Goal: Task Accomplishment & Management: Use online tool/utility

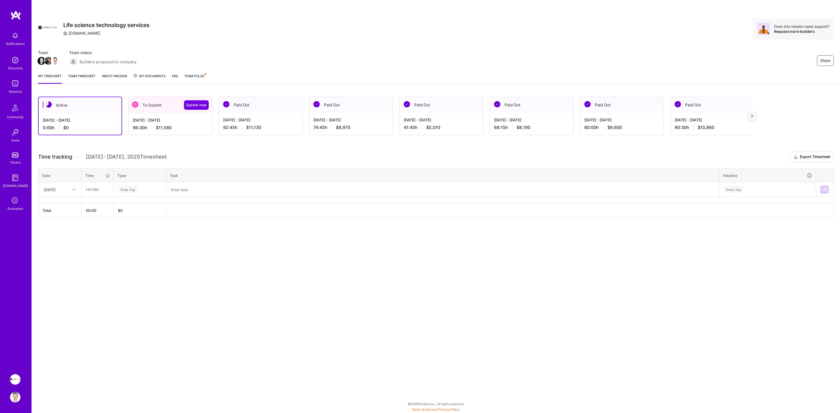
click at [170, 107] on div "To Submit Submit now" at bounding box center [171, 105] width 84 height 16
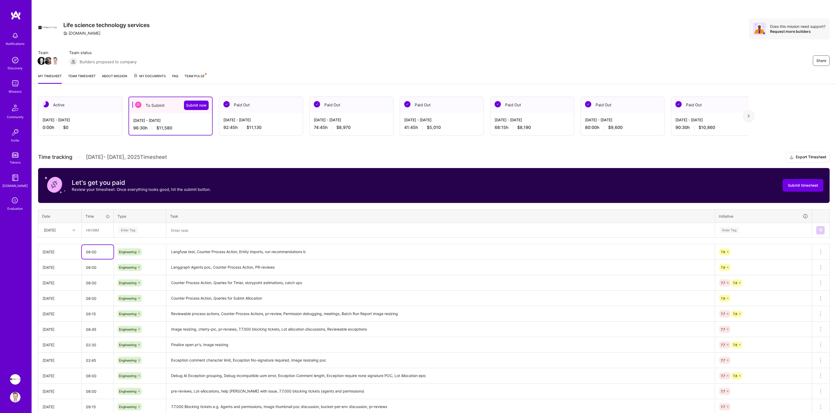
click at [107, 254] on input "08:00" at bounding box center [98, 252] width 32 height 14
type input "08:30"
click at [219, 157] on h3 "Time tracking [DATE] - [DATE] Timesheet Export Timesheet" at bounding box center [433, 157] width 791 height 11
click at [194, 106] on span "Submit now" at bounding box center [196, 105] width 20 height 5
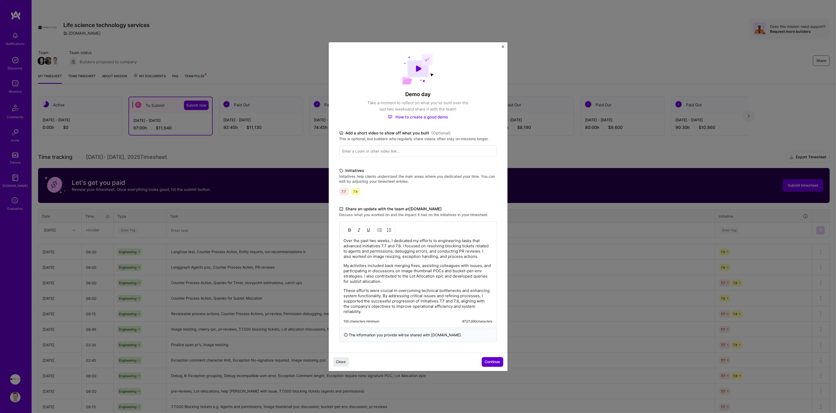
click at [498, 360] on span "Continue" at bounding box center [492, 361] width 15 height 5
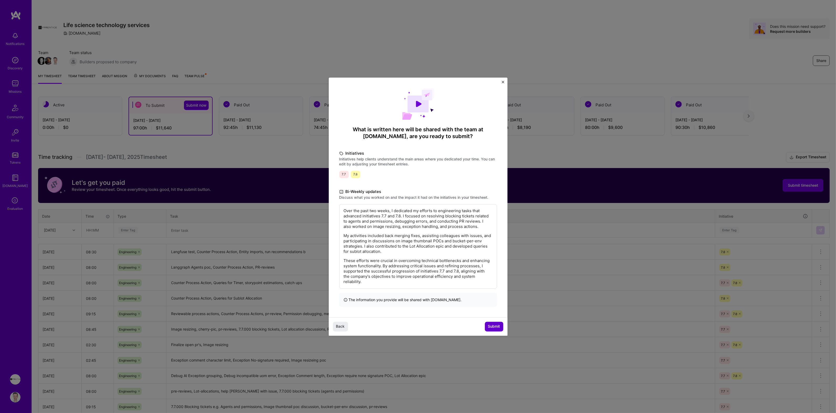
click at [491, 324] on span "Submit" at bounding box center [494, 326] width 12 height 5
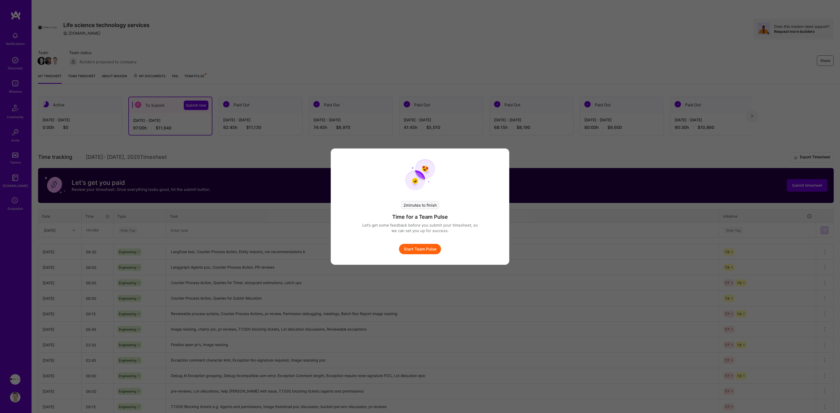
click at [421, 250] on button "Start Team Pulse" at bounding box center [420, 249] width 42 height 11
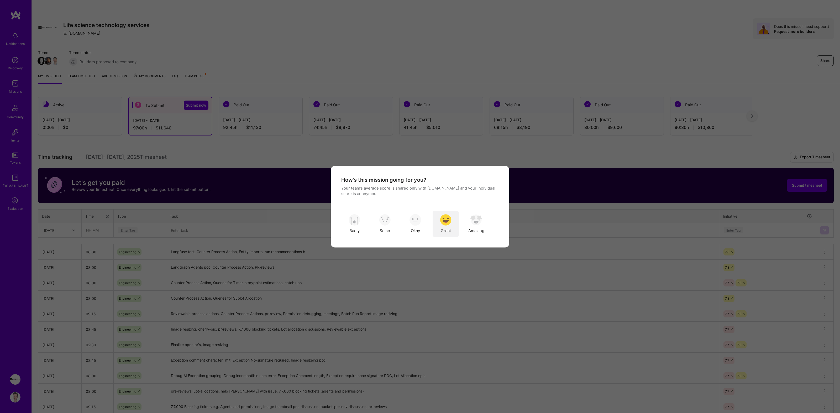
click at [445, 222] on img "modal" at bounding box center [446, 220] width 12 height 12
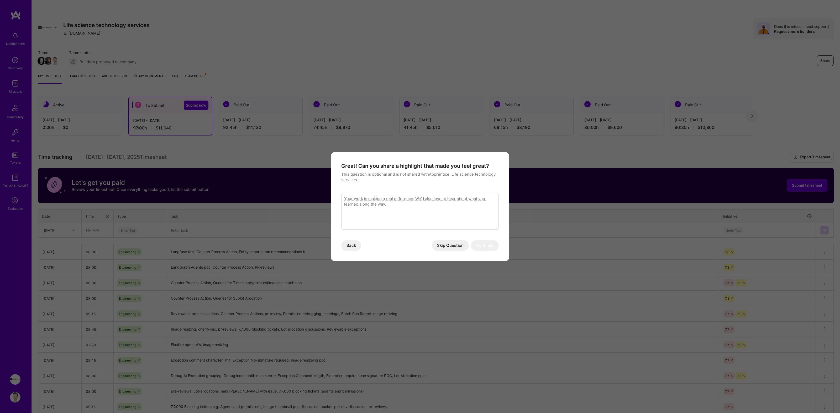
click at [451, 248] on button "Skip Question" at bounding box center [450, 245] width 37 height 11
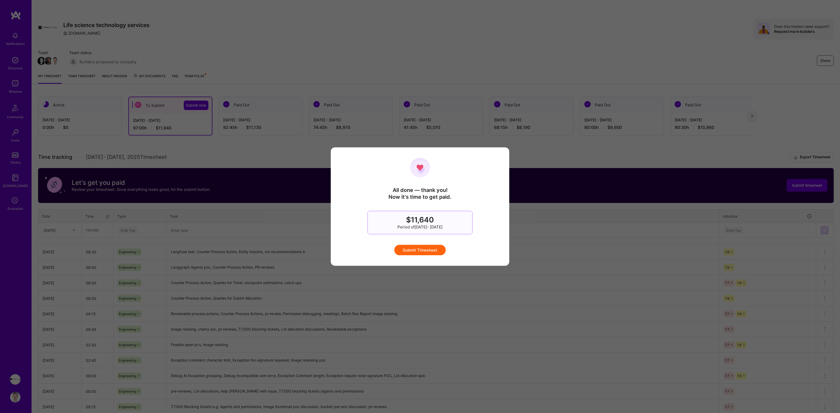
click at [421, 249] on button "Submit Timesheet" at bounding box center [420, 250] width 51 height 11
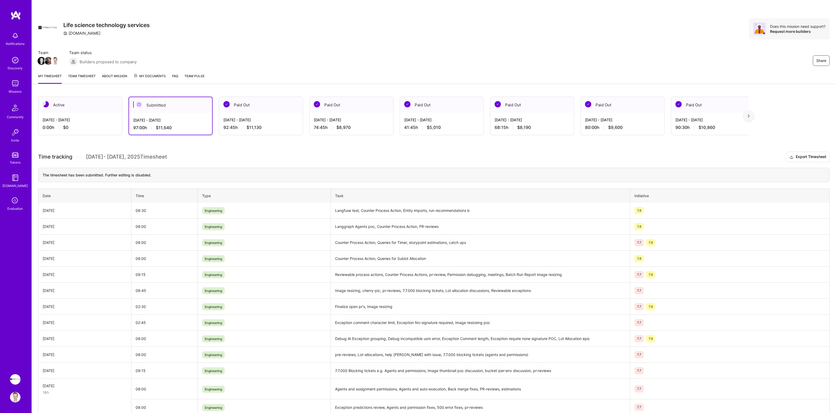
click at [77, 119] on div "[DATE] - [DATE]" at bounding box center [80, 120] width 75 height 6
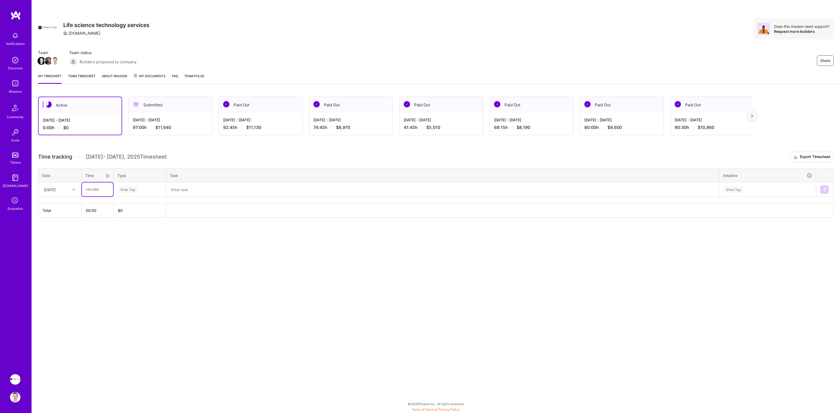
click at [91, 190] on input "text" at bounding box center [97, 190] width 31 height 14
type input "08:00"
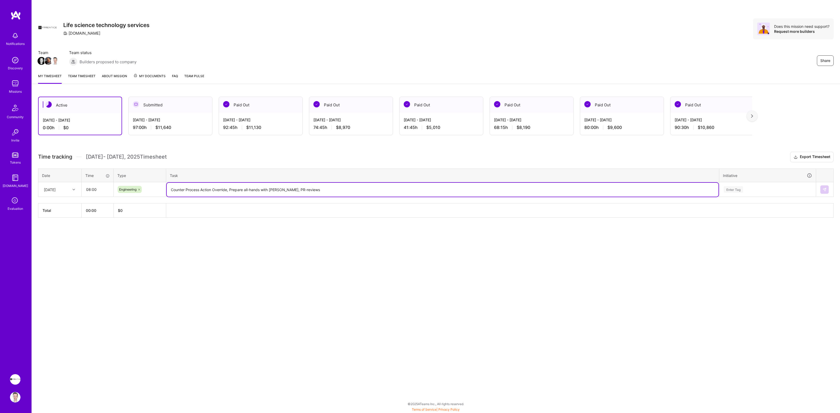
type textarea "Counter Process Action Override, Prepare all-hands with [PERSON_NAME], PR-revie…"
click at [762, 190] on div "Enter Tag" at bounding box center [768, 189] width 89 height 7
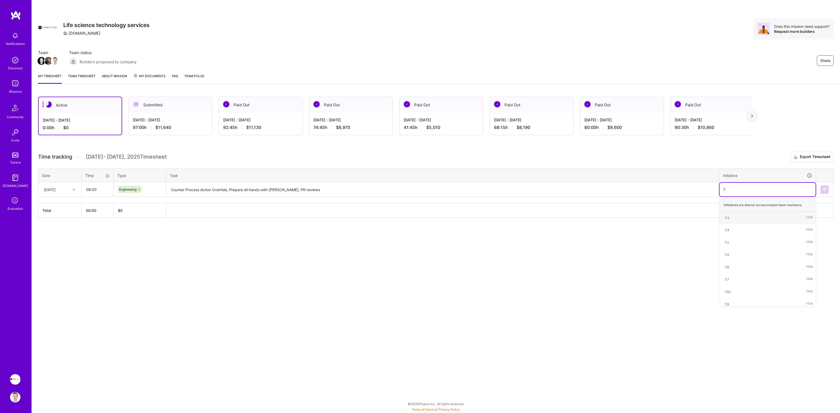
type input "7.8"
click at [827, 189] on img at bounding box center [825, 190] width 4 height 4
